Goal: Task Accomplishment & Management: Use online tool/utility

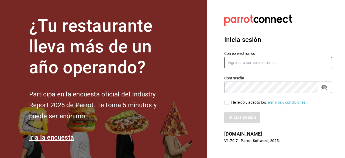
type input "[EMAIL_ADDRESS][DOMAIN_NAME]"
click at [227, 105] on input "He leído y acepto los Términos y condiciones." at bounding box center [227, 102] width 5 height 5
checkbox input "true"
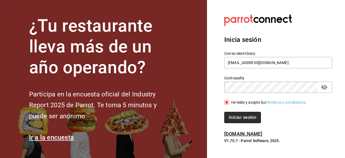
click at [231, 116] on button "Iniciar sesión" at bounding box center [243, 117] width 37 height 11
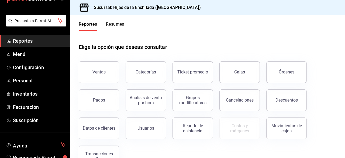
scroll to position [17, 0]
click at [24, 53] on span "Menú" at bounding box center [39, 53] width 53 height 7
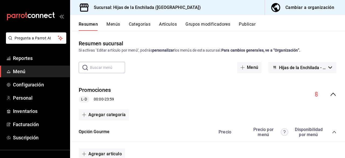
click at [172, 25] on button "Artículos" at bounding box center [168, 26] width 18 height 9
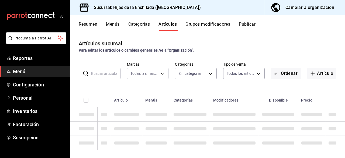
type input "6a50c368-f85e-47bc-b98a-ba75d7e521c6"
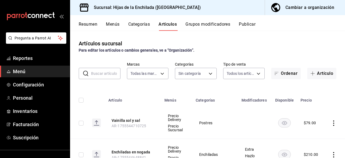
type input "3dc6cdd3-17d0-46b8-b90b-941a62dae284,5d6536b5-921b-420a-a9ee-5464ed42cfe9,f46c6…"
click at [321, 74] on button "Artículo" at bounding box center [322, 73] width 29 height 11
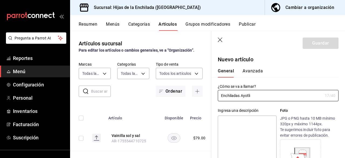
type input "Enchiladas Ayotli"
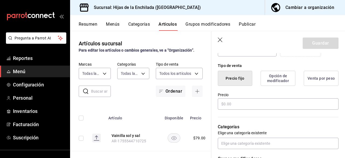
scroll to position [126, 0]
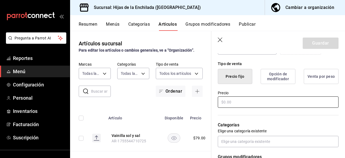
click at [298, 100] on input "text" at bounding box center [278, 101] width 121 height 11
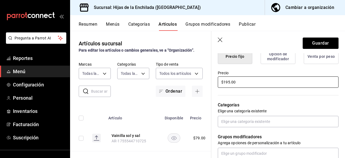
scroll to position [143, 0]
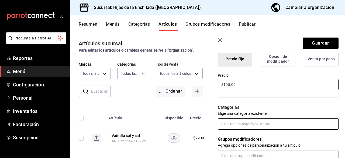
type input "$195.00"
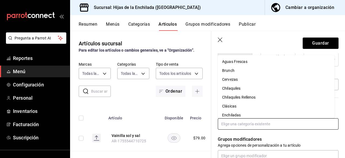
click at [274, 129] on input "text" at bounding box center [278, 123] width 121 height 11
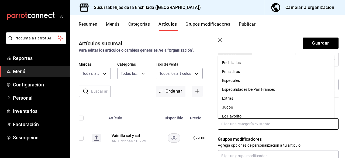
scroll to position [48, 0]
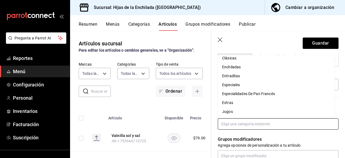
click at [317, 69] on li "Enchiladas" at bounding box center [276, 67] width 117 height 9
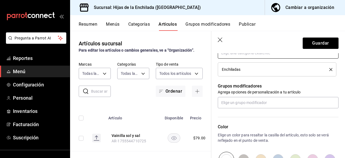
scroll to position [218, 0]
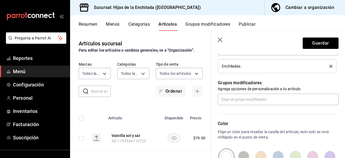
click at [335, 102] on div "Nuevo artículo General Avanzada ¿Cómo se va a llamar? Enchiladas Ayotli 17 /40 …" at bounding box center [279, 34] width 134 height 396
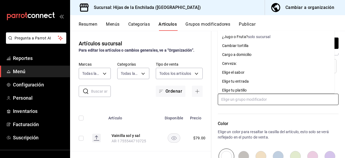
click at [330, 101] on input "text" at bounding box center [278, 99] width 121 height 11
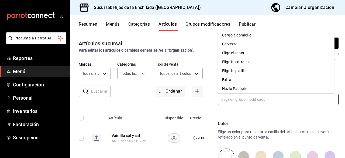
scroll to position [39, 0]
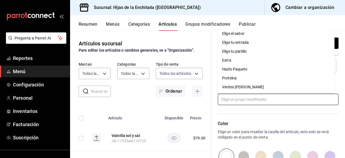
click at [321, 62] on li "Extra" at bounding box center [276, 60] width 117 height 9
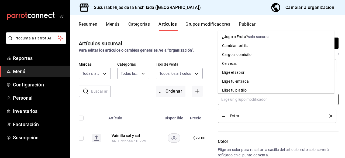
click at [290, 98] on input "text" at bounding box center [278, 99] width 121 height 11
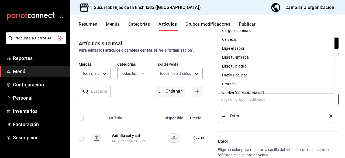
scroll to position [30, 0]
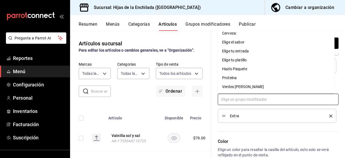
click at [320, 72] on li "Hazlo Paquete" at bounding box center [276, 68] width 117 height 9
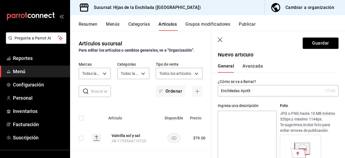
scroll to position [0, 0]
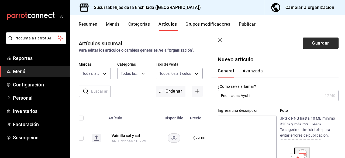
click at [324, 40] on button "Guardar" at bounding box center [321, 43] width 36 height 11
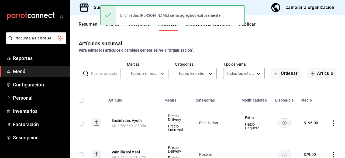
scroll to position [4, 0]
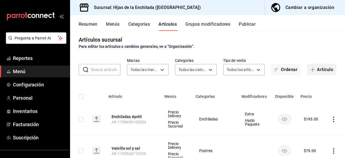
click at [321, 70] on button "Artículo" at bounding box center [322, 69] width 29 height 11
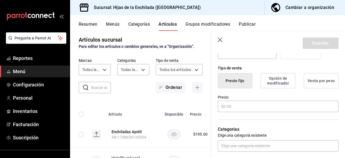
scroll to position [129, 0]
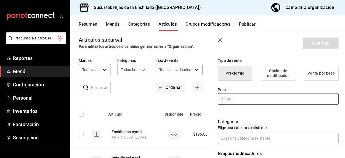
type input "Pan francés Tlali"
click at [324, 103] on input "text" at bounding box center [278, 98] width 121 height 11
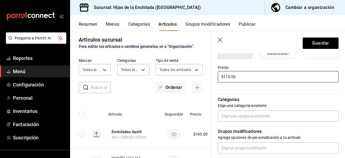
scroll to position [165, 0]
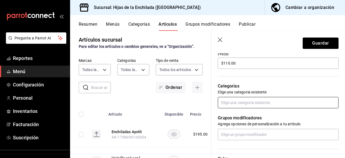
click at [284, 103] on input "text" at bounding box center [278, 102] width 121 height 11
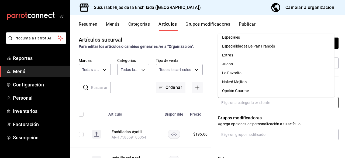
scroll to position [79, 0]
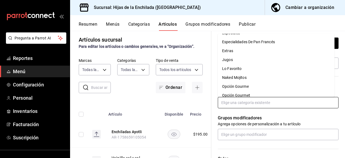
click at [306, 43] on li "Especialidades De Pan Francés" at bounding box center [276, 42] width 117 height 9
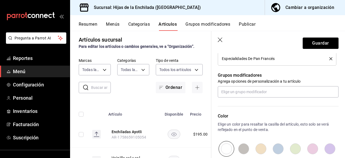
scroll to position [227, 0]
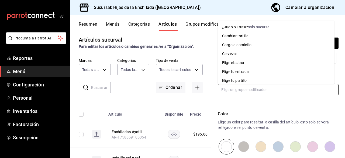
click at [291, 87] on input "text" at bounding box center [278, 89] width 121 height 11
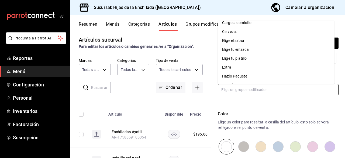
scroll to position [39, 0]
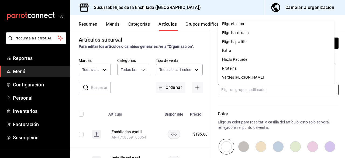
click at [251, 61] on li "Hazlo Paquete" at bounding box center [276, 59] width 117 height 9
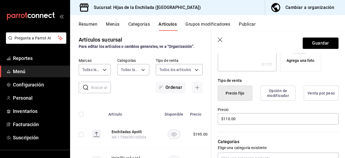
scroll to position [106, 0]
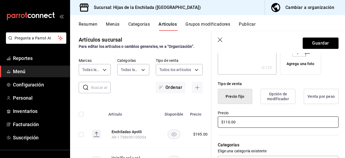
click at [227, 122] on input "$110.00" at bounding box center [278, 121] width 121 height 11
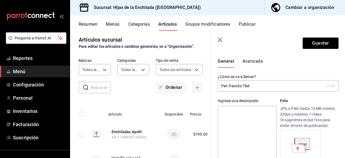
scroll to position [0, 0]
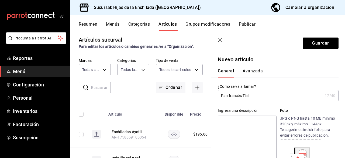
type input "$105.00"
click at [320, 47] on button "Guardar" at bounding box center [321, 43] width 36 height 11
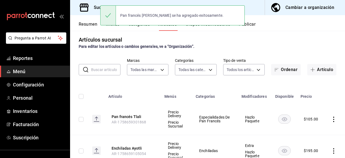
click at [251, 27] on button "Publicar" at bounding box center [247, 26] width 17 height 9
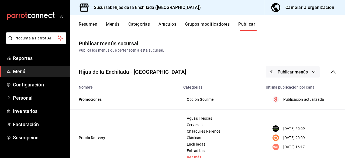
click at [286, 75] on button "Publicar menús" at bounding box center [293, 71] width 54 height 11
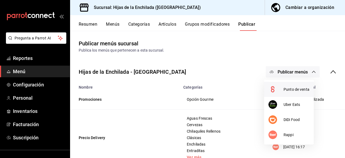
click at [281, 87] on div at bounding box center [276, 89] width 15 height 9
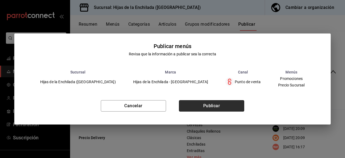
click at [206, 109] on button "Publicar" at bounding box center [211, 105] width 65 height 11
